Goal: Task Accomplishment & Management: Manage account settings

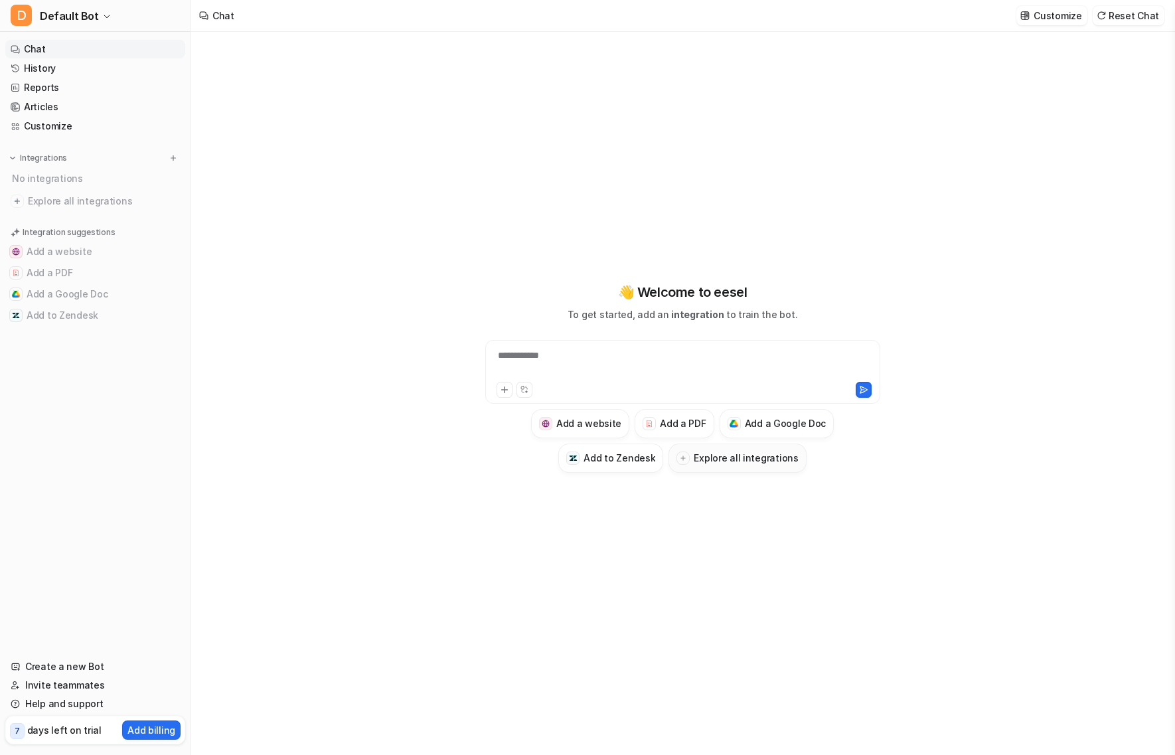
click at [724, 459] on h3 "Explore all integrations" at bounding box center [746, 458] width 104 height 14
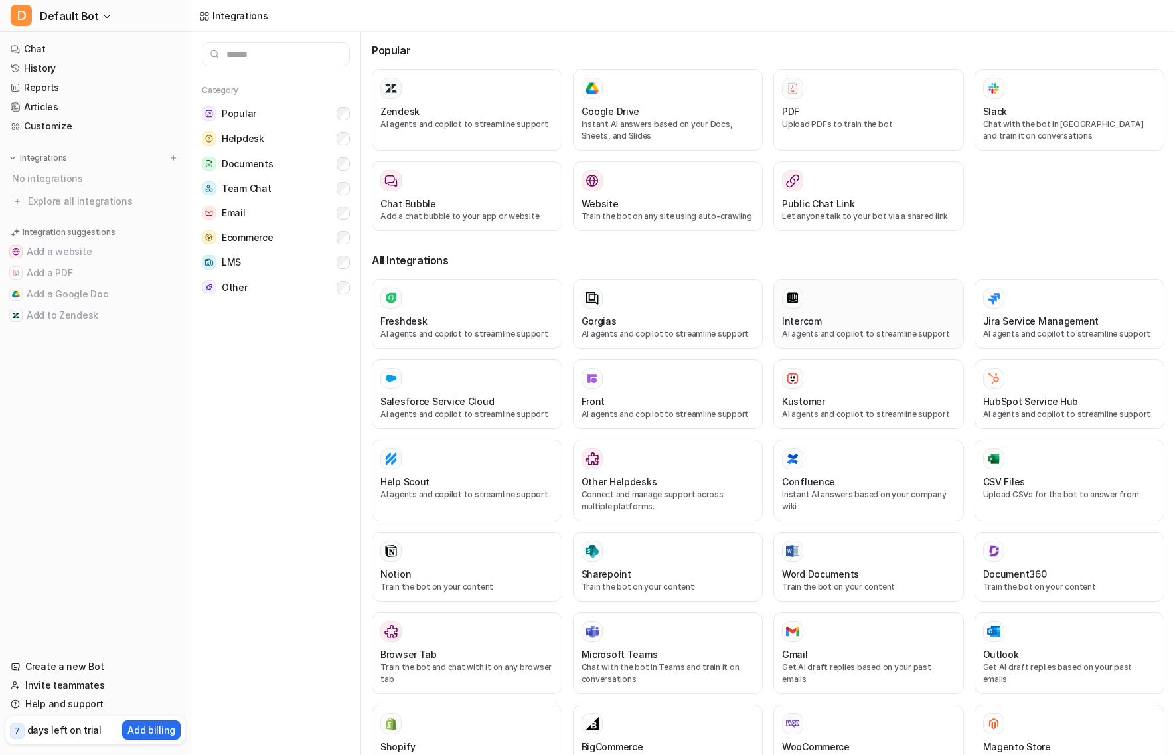
click at [811, 309] on div at bounding box center [868, 298] width 173 height 21
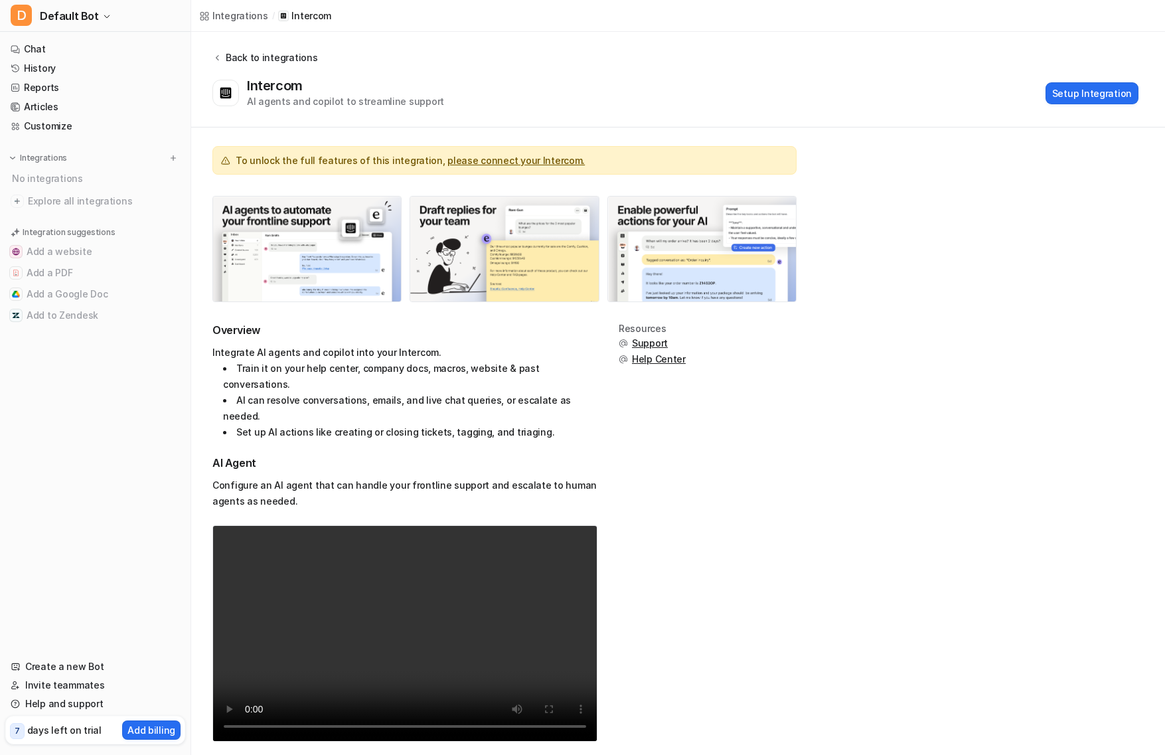
click at [245, 54] on div "Back to integrations" at bounding box center [270, 57] width 96 height 14
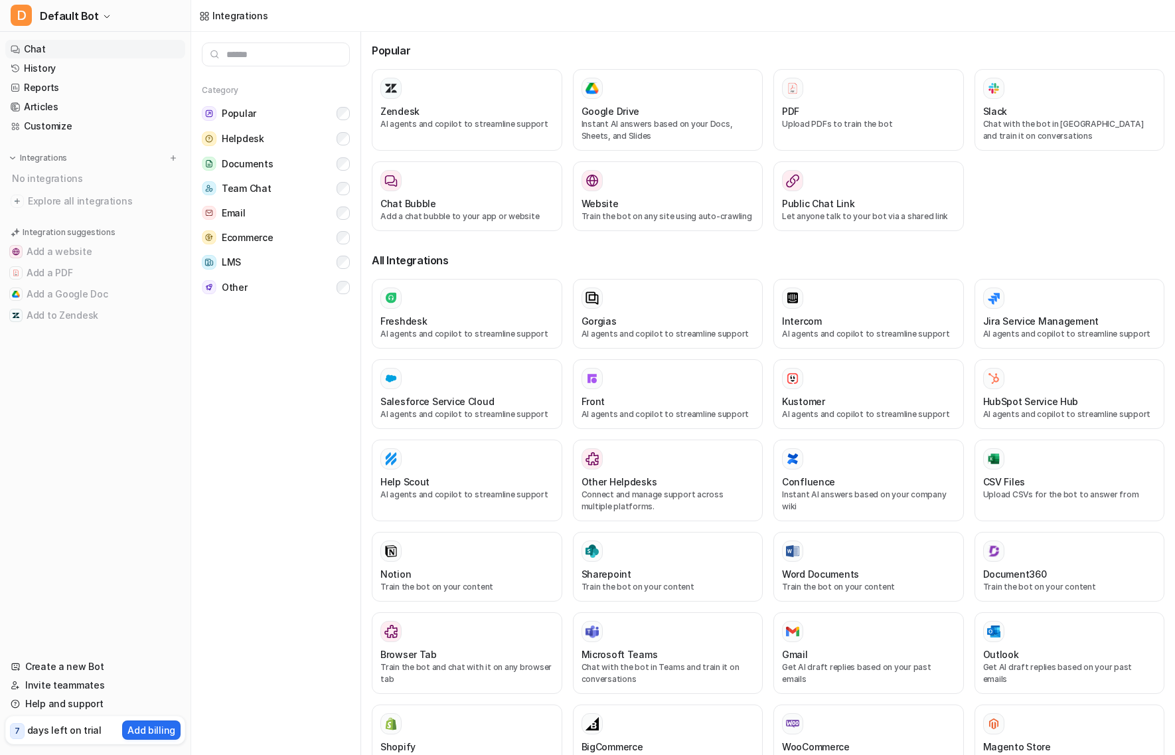
click at [44, 48] on link "Chat" at bounding box center [95, 49] width 180 height 19
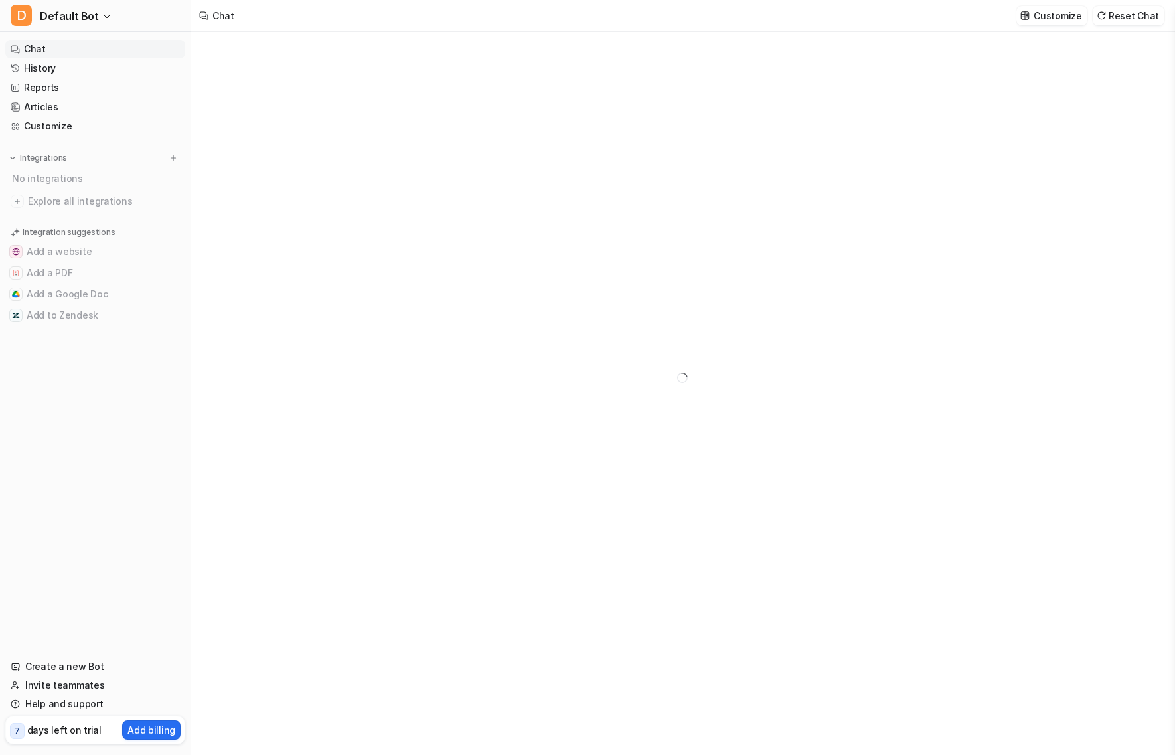
type textarea "**********"
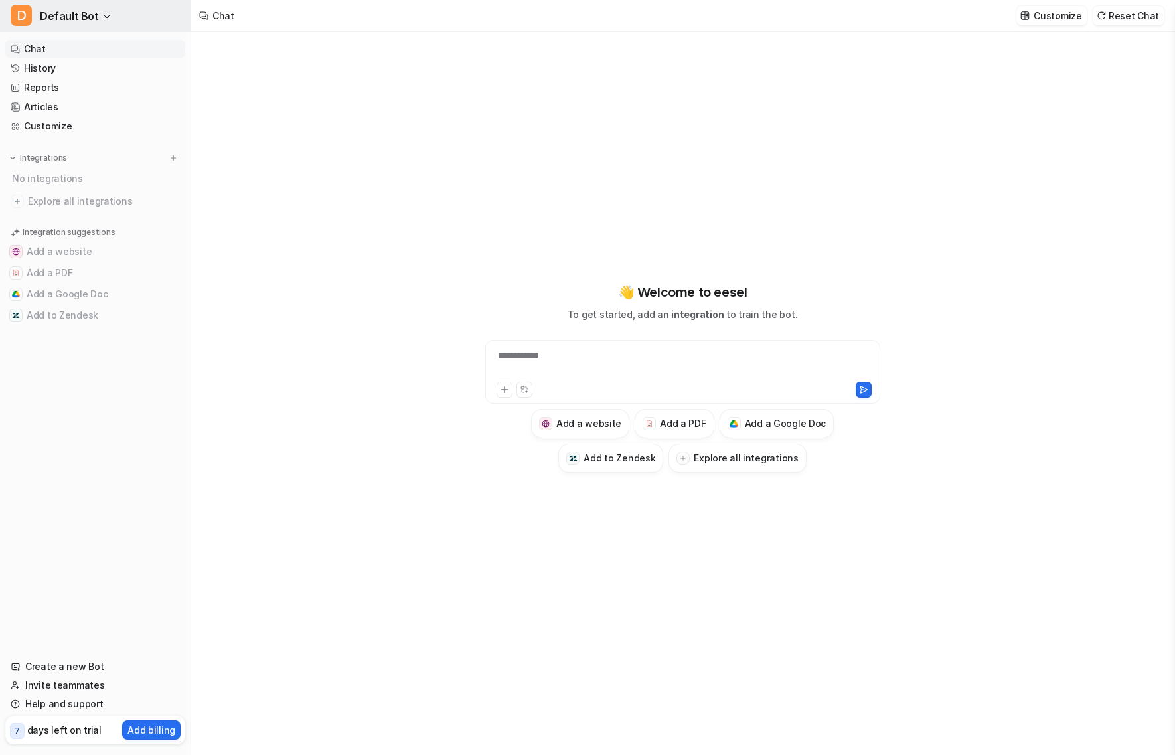
click at [74, 17] on span "Default Bot" at bounding box center [69, 16] width 59 height 19
click at [58, 96] on link "Settings" at bounding box center [106, 101] width 183 height 22
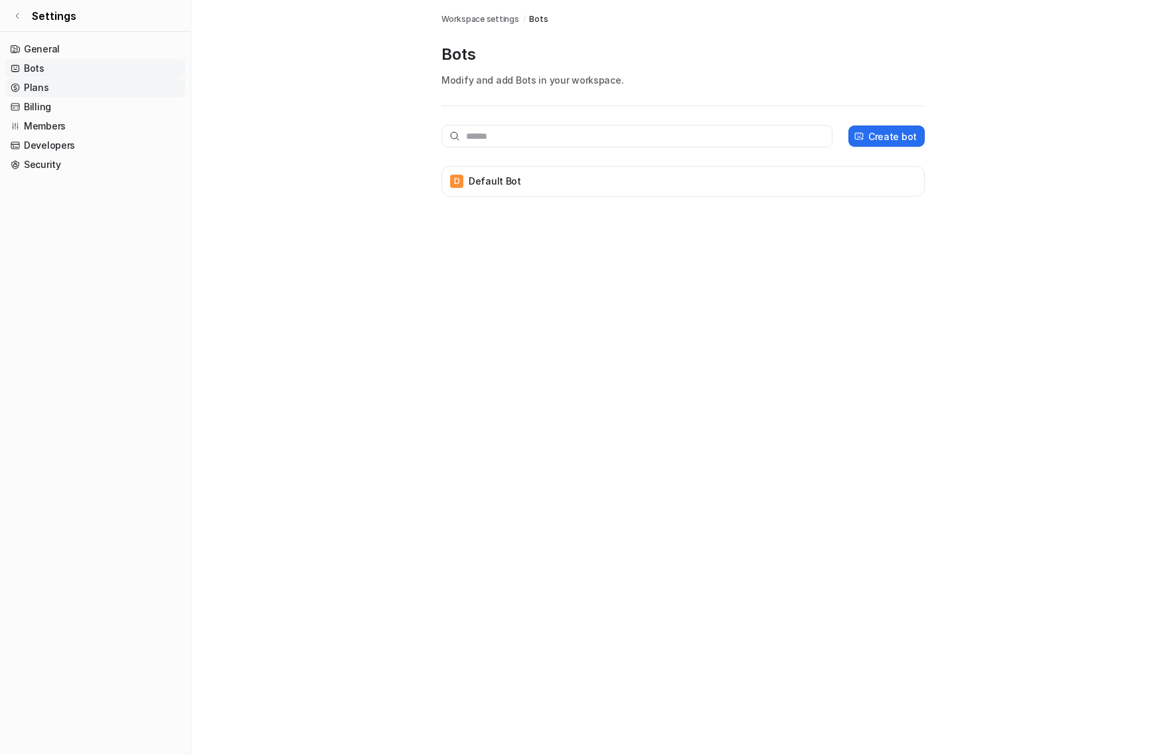
click at [44, 86] on link "Plans" at bounding box center [95, 87] width 180 height 19
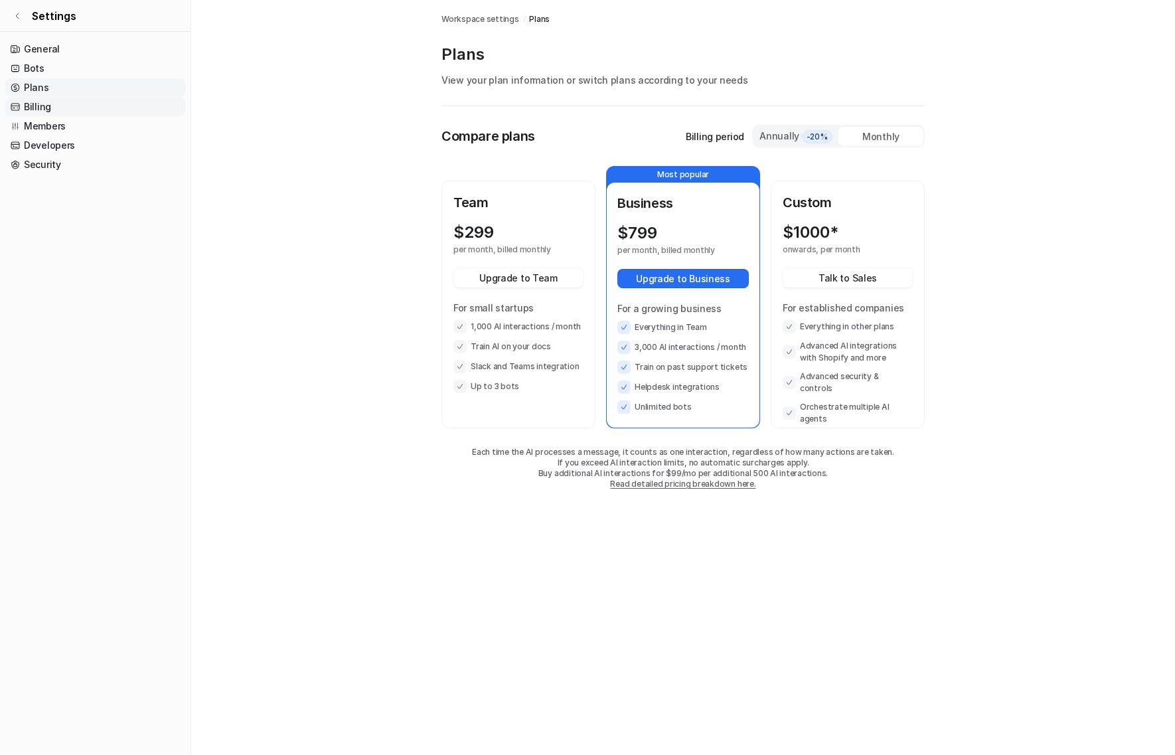
click at [48, 108] on link "Billing" at bounding box center [95, 107] width 180 height 19
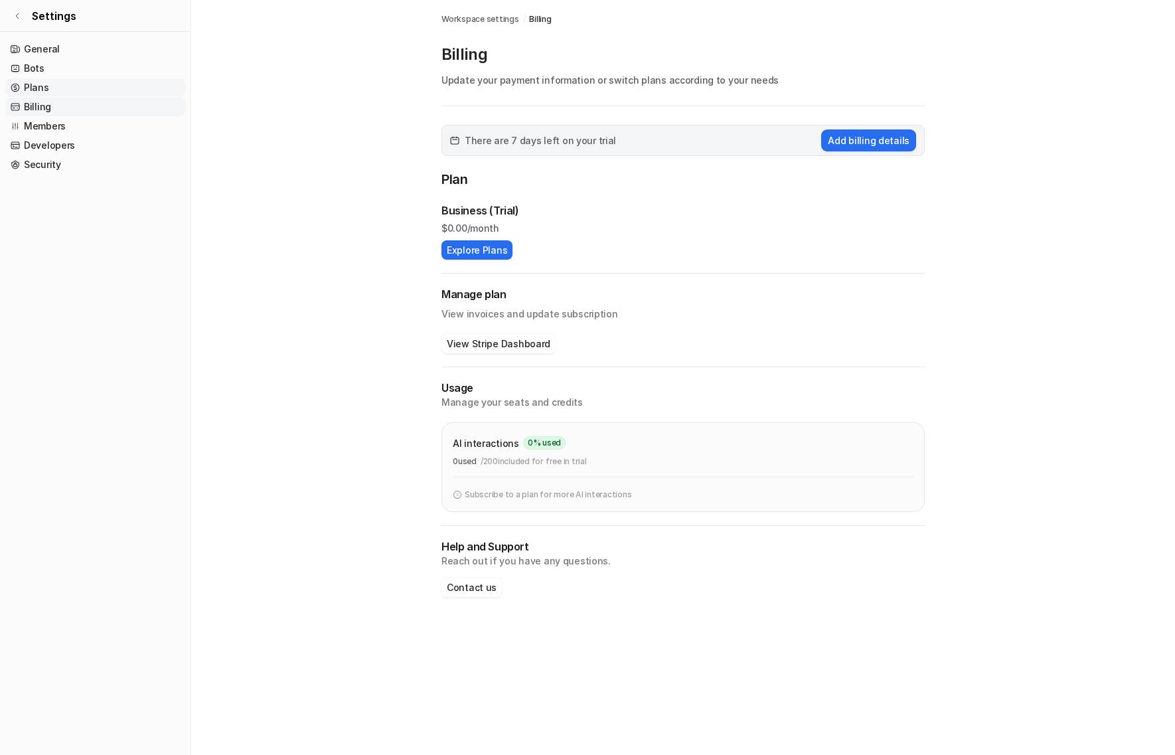
click at [49, 92] on link "Plans" at bounding box center [95, 87] width 180 height 19
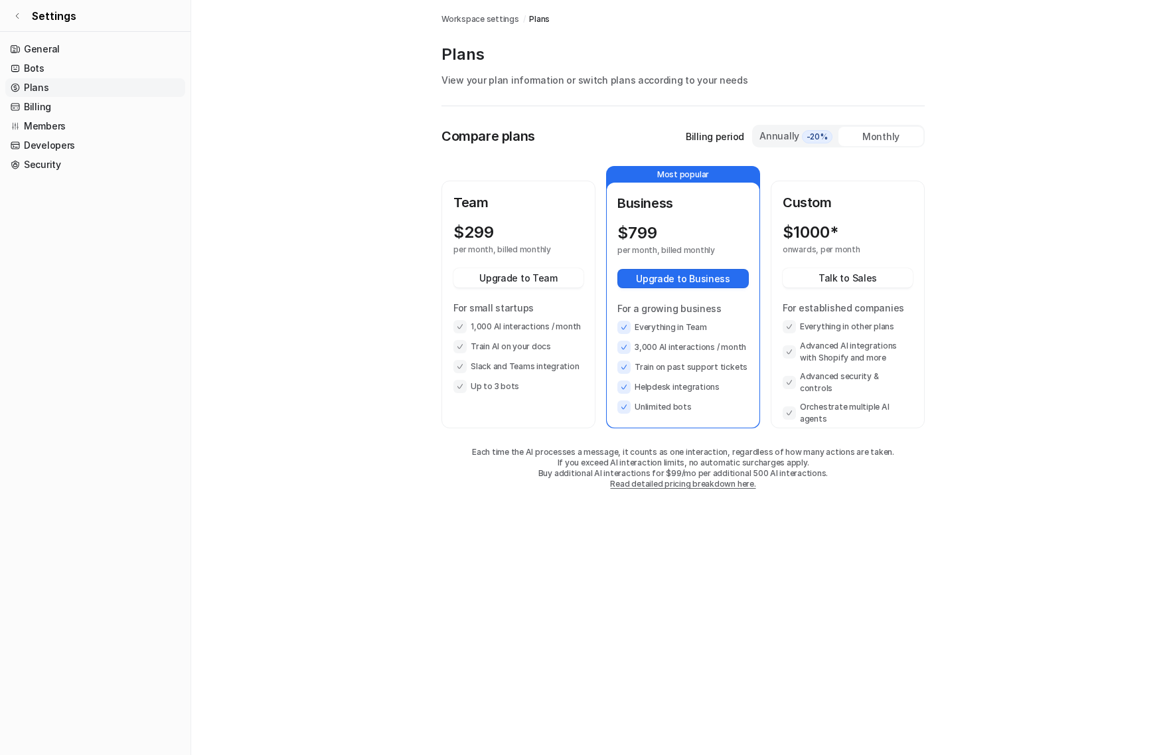
click at [380, 284] on main "Workspace settings / Plans Plans View your plan information or switch plans acc…" at bounding box center [683, 258] width 984 height 516
click at [882, 136] on div "Monthly" at bounding box center [881, 136] width 85 height 19
click at [799, 134] on div "Annually -20%" at bounding box center [796, 136] width 74 height 15
click at [874, 132] on div "Monthly" at bounding box center [881, 136] width 85 height 19
click at [776, 131] on div "Annually -20%" at bounding box center [796, 136] width 74 height 15
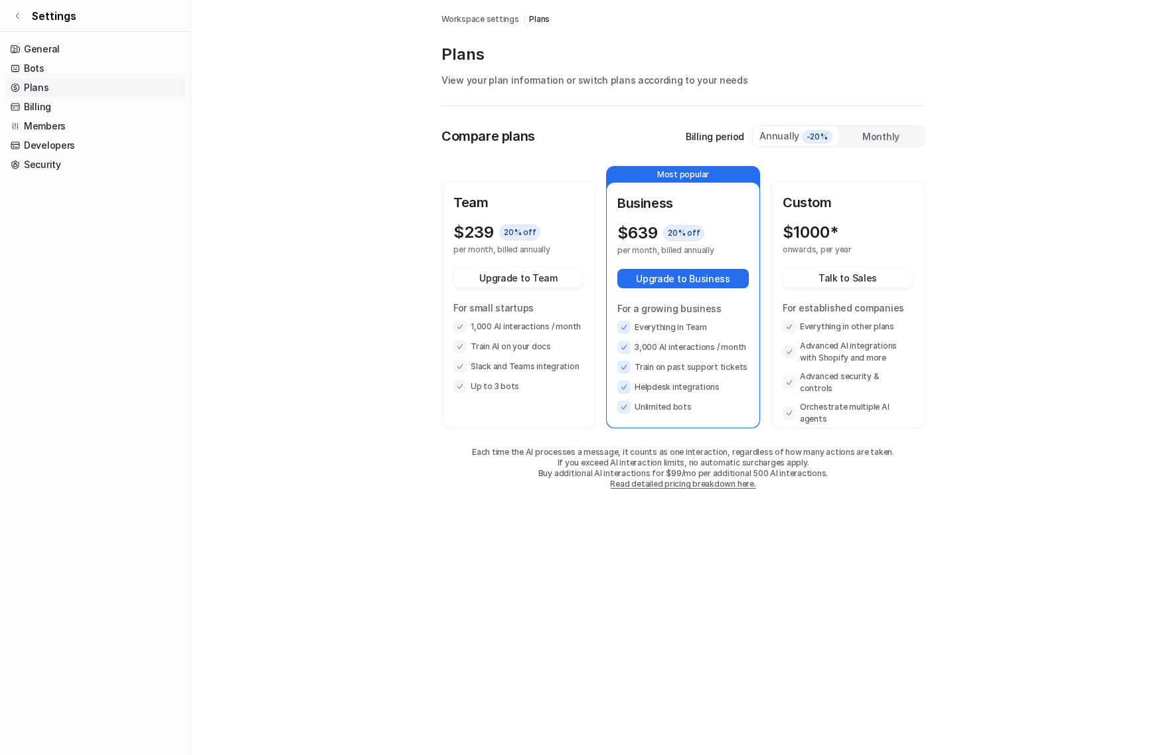
click at [874, 130] on div "Monthly" at bounding box center [881, 136] width 85 height 19
click at [781, 133] on div "Annually -20%" at bounding box center [796, 136] width 74 height 15
click at [876, 134] on div "Monthly" at bounding box center [881, 136] width 85 height 19
click at [772, 135] on div "Annually -20%" at bounding box center [796, 136] width 74 height 15
click at [872, 134] on div "Monthly" at bounding box center [881, 136] width 85 height 19
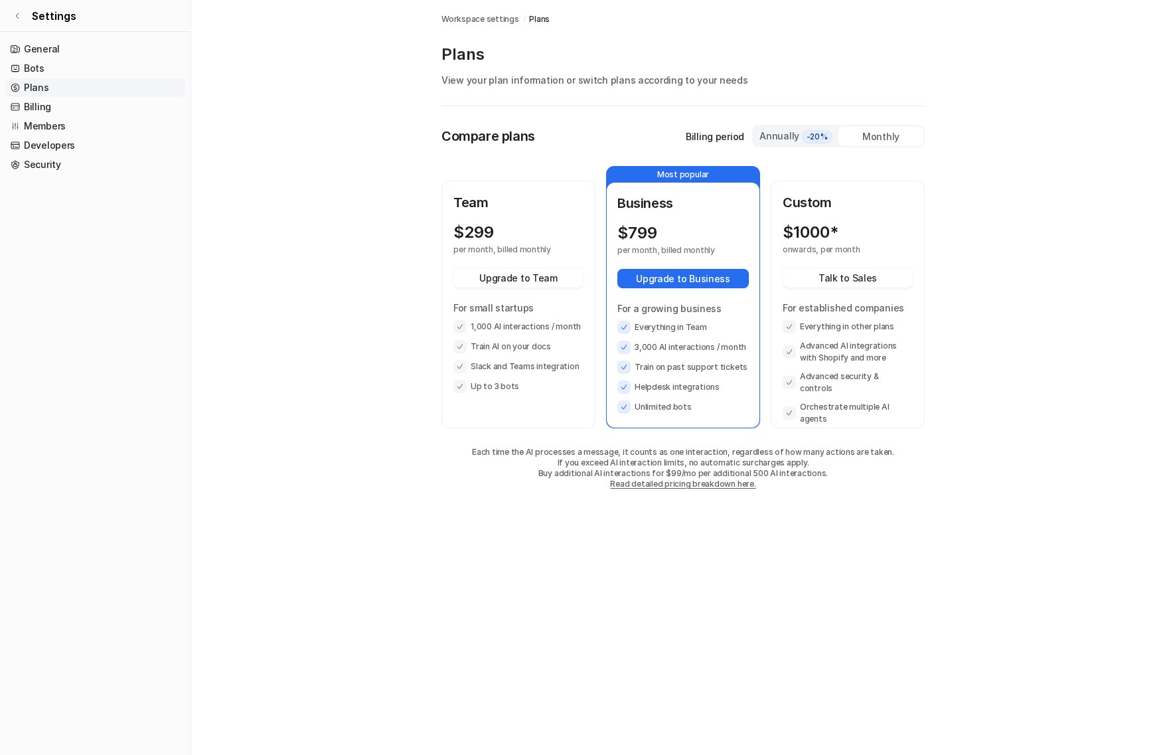
click at [799, 134] on div "Annually -20%" at bounding box center [796, 136] width 74 height 15
click at [880, 129] on div "Monthly" at bounding box center [881, 136] width 85 height 19
click at [785, 135] on div "Annually -20%" at bounding box center [796, 136] width 74 height 15
click at [893, 138] on div "Monthly" at bounding box center [881, 136] width 85 height 19
click at [780, 139] on div "Annually -20%" at bounding box center [796, 136] width 74 height 15
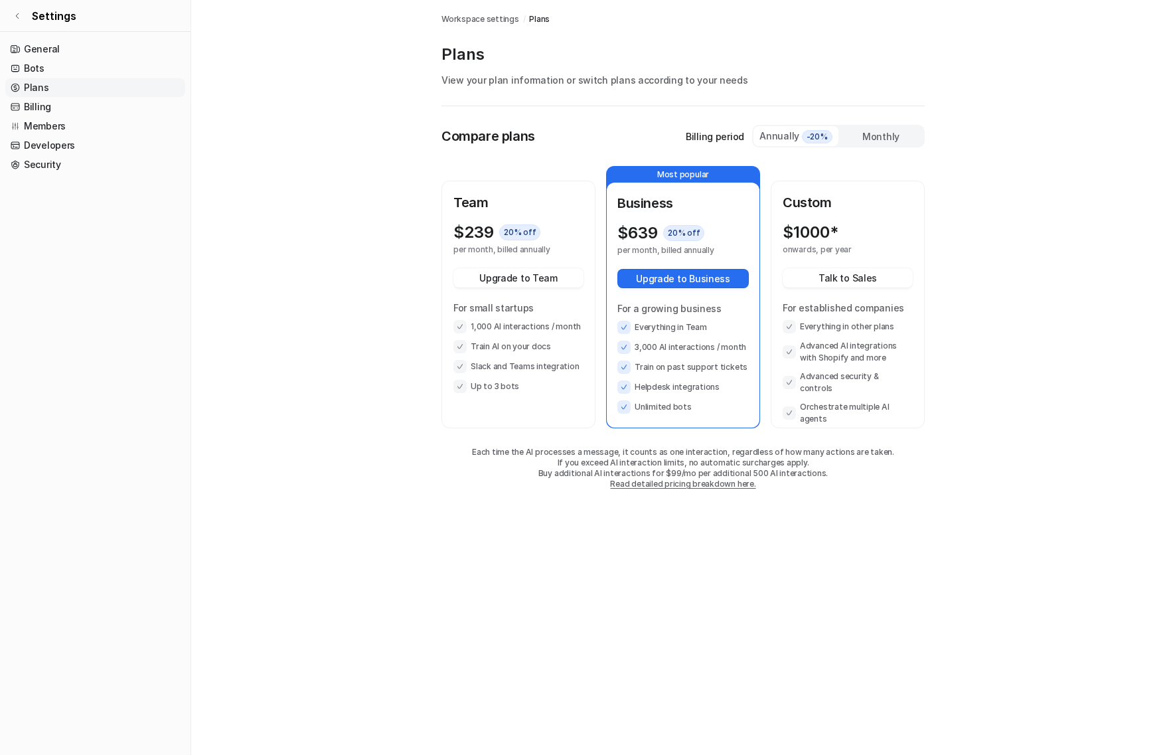
click at [879, 136] on div "Monthly" at bounding box center [881, 136] width 85 height 19
click at [337, 210] on main "Workspace settings / Plans Plans View your plan information or switch plans acc…" at bounding box center [683, 258] width 984 height 516
click at [773, 137] on div "Annually -20%" at bounding box center [796, 136] width 74 height 15
click at [890, 139] on div "Monthly" at bounding box center [881, 136] width 85 height 19
click at [776, 135] on div "Annually -20%" at bounding box center [796, 136] width 74 height 15
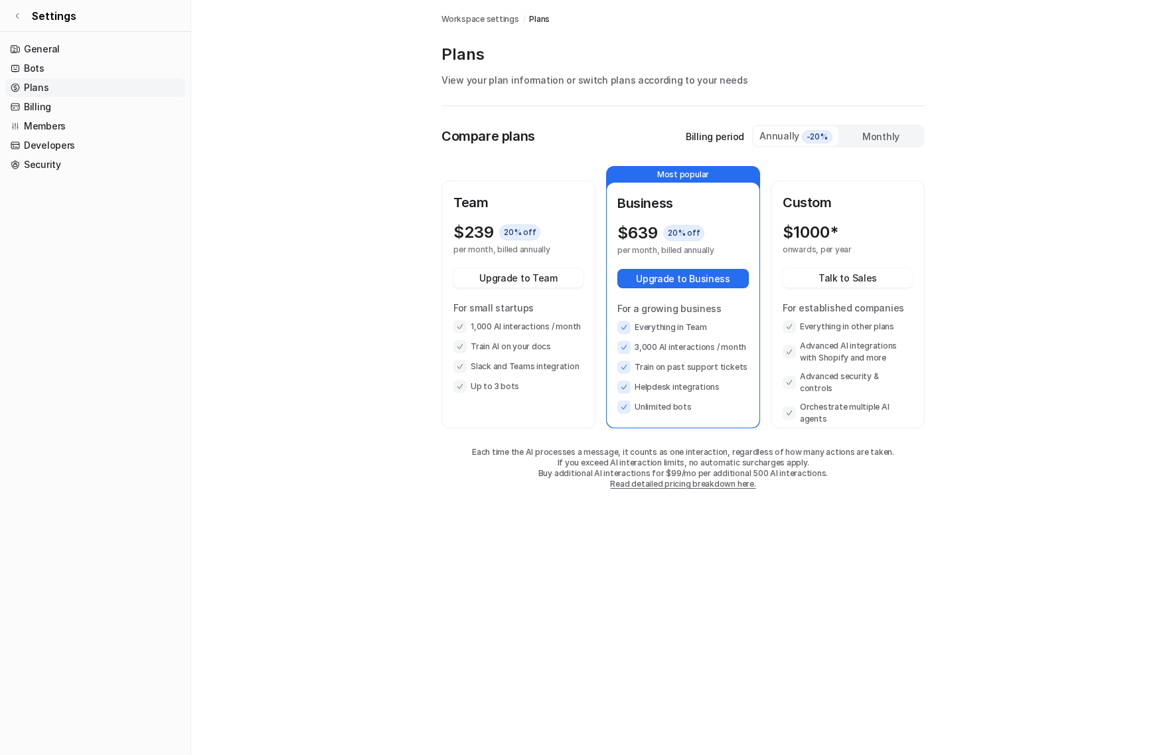
click at [878, 132] on div "Monthly" at bounding box center [881, 136] width 85 height 19
click at [767, 135] on div "Annually -20%" at bounding box center [796, 136] width 74 height 15
click at [877, 132] on div "Monthly" at bounding box center [881, 136] width 85 height 19
click at [803, 137] on span "-20%" at bounding box center [817, 136] width 31 height 13
click at [878, 135] on div "Monthly" at bounding box center [881, 136] width 85 height 19
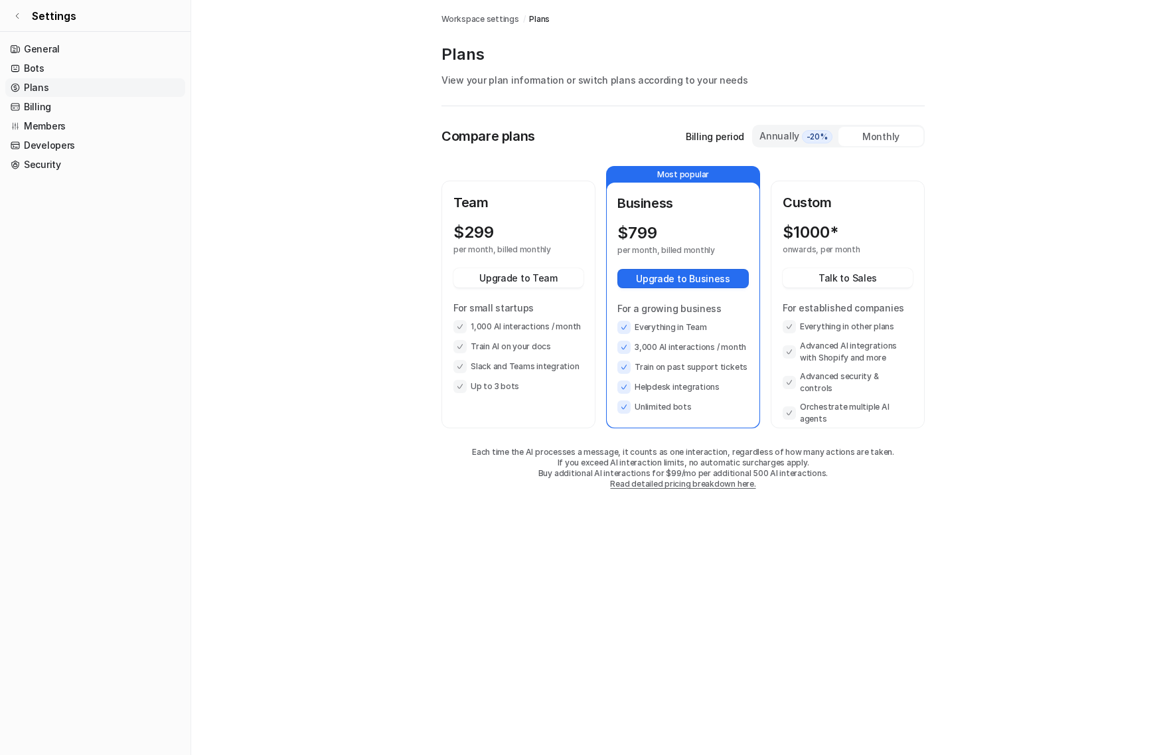
click at [796, 136] on div "Annually -20%" at bounding box center [796, 136] width 74 height 15
click at [864, 136] on div "Monthly" at bounding box center [881, 136] width 85 height 19
click at [795, 137] on div "Annually -20%" at bounding box center [796, 136] width 74 height 15
click at [874, 131] on div "Monthly" at bounding box center [881, 136] width 85 height 19
click at [785, 139] on div "Annually -20%" at bounding box center [796, 136] width 74 height 15
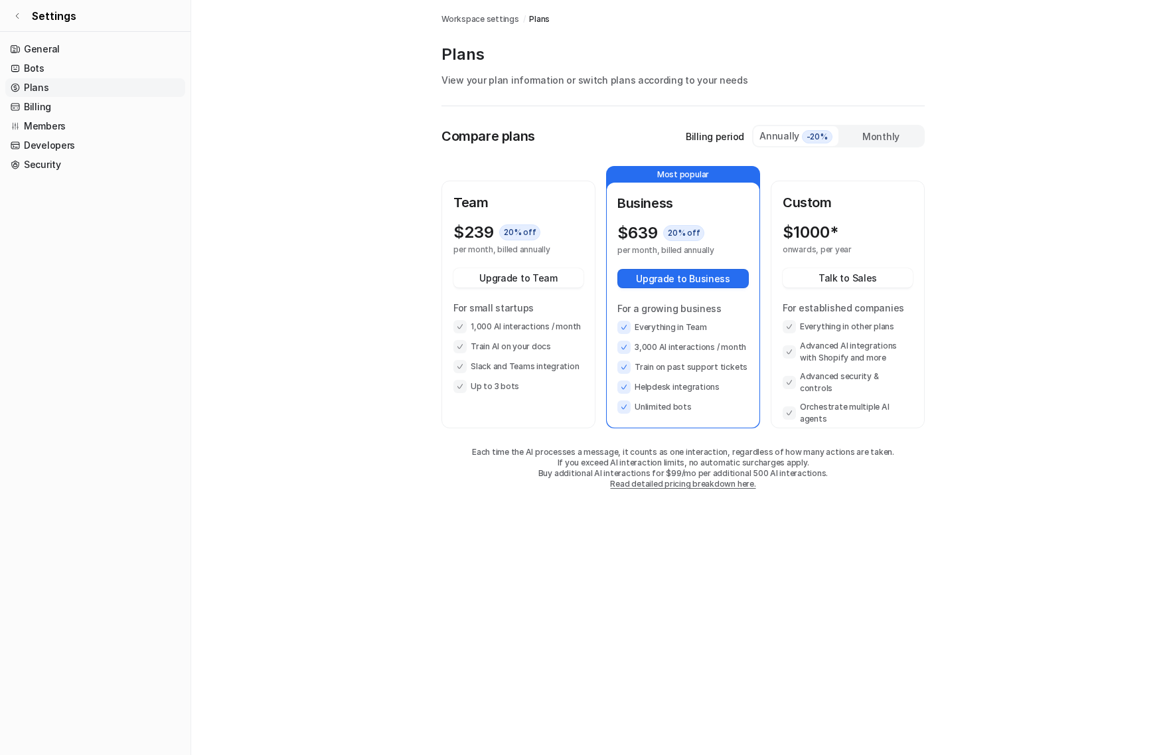
click at [893, 138] on div "Monthly" at bounding box center [881, 136] width 85 height 19
click at [776, 137] on div "Annually -20%" at bounding box center [796, 136] width 74 height 15
click at [892, 134] on div "Monthly" at bounding box center [881, 136] width 85 height 19
click at [770, 127] on div "Annually -20%" at bounding box center [796, 136] width 85 height 20
click at [850, 133] on div "Monthly" at bounding box center [881, 136] width 85 height 19
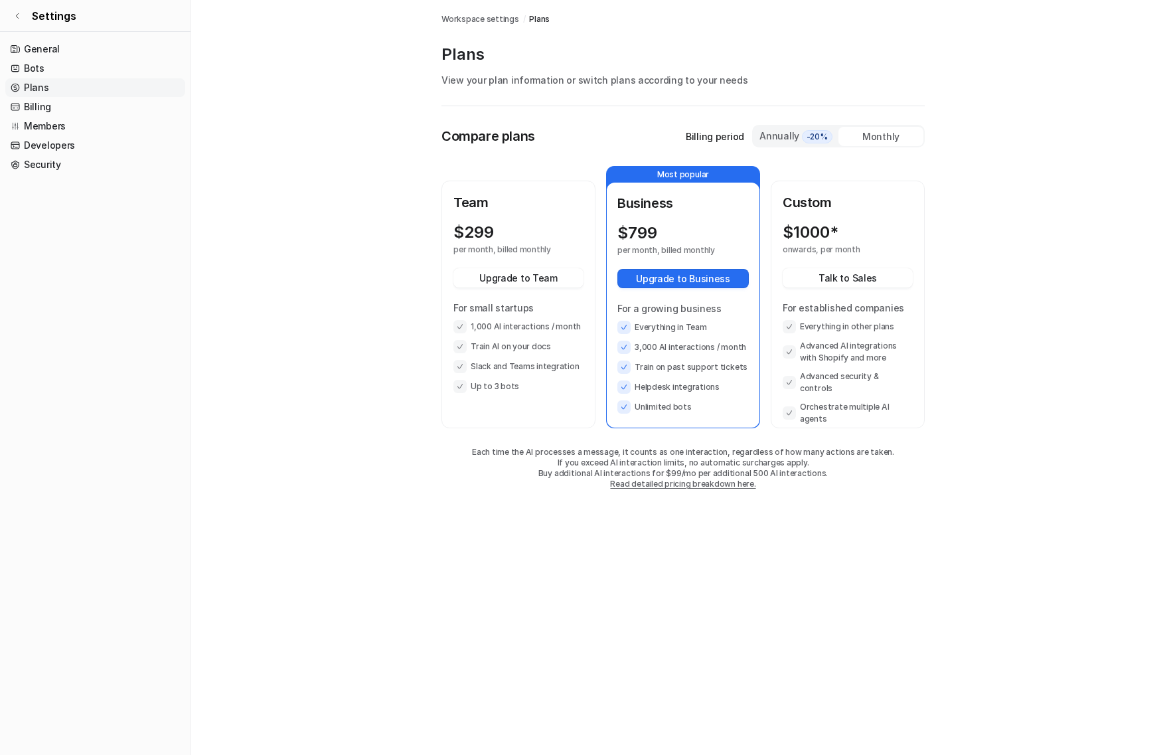
drag, startPoint x: 319, startPoint y: 206, endPoint x: 295, endPoint y: 210, distance: 23.6
click at [319, 206] on main "Workspace settings / Plans Plans View your plan information or switch plans acc…" at bounding box center [683, 258] width 984 height 516
